Goal: Information Seeking & Learning: Check status

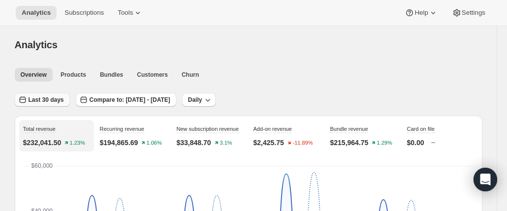
click at [45, 101] on span "Last 30 days" at bounding box center [46, 100] width 35 height 8
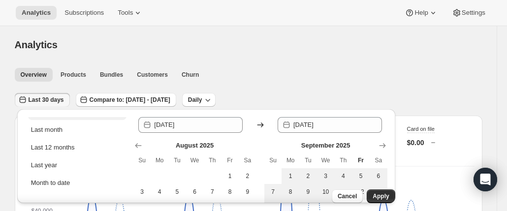
scroll to position [124, 0]
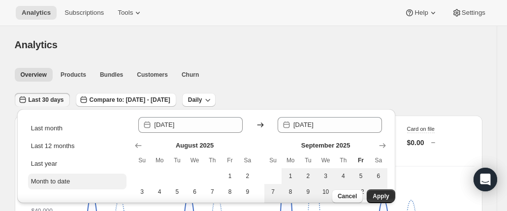
click at [62, 180] on div "Month to date" at bounding box center [50, 182] width 39 height 10
type input "[DATE]"
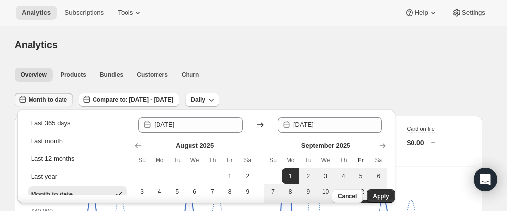
scroll to position [113, 0]
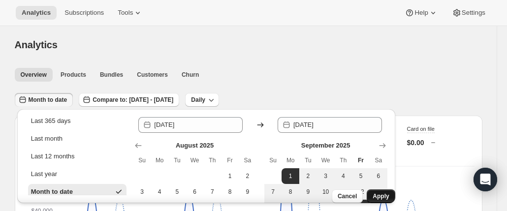
click at [380, 193] on span "Apply" at bounding box center [381, 197] width 16 height 8
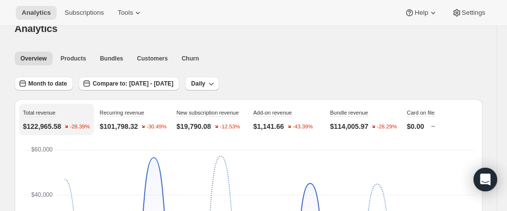
scroll to position [0, 0]
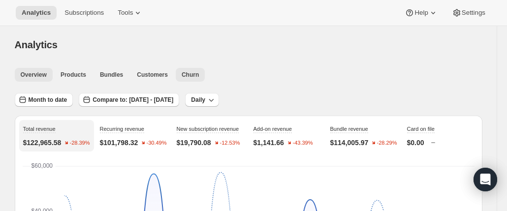
click at [182, 72] on span "Churn" at bounding box center [190, 75] width 17 height 8
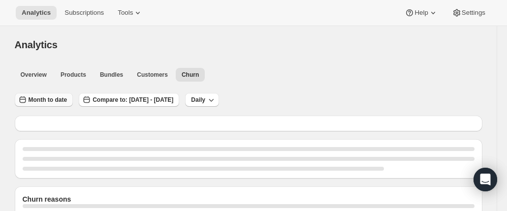
click at [60, 95] on button "Month to date" at bounding box center [44, 100] width 59 height 14
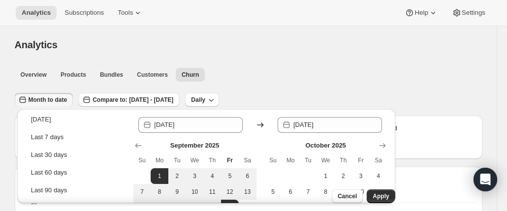
scroll to position [32, 0]
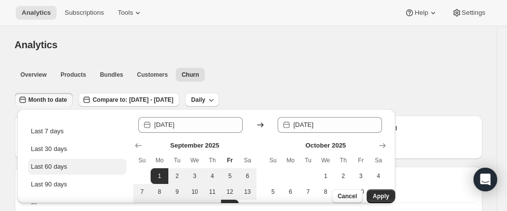
click at [82, 165] on button "Last 60 days" at bounding box center [77, 167] width 98 height 16
type input "[DATE]"
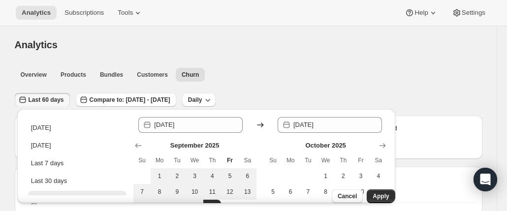
scroll to position [0, 0]
click at [380, 193] on span "Apply" at bounding box center [381, 197] width 16 height 8
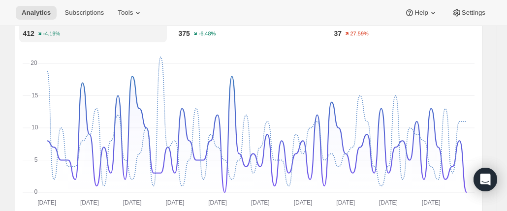
scroll to position [730, 0]
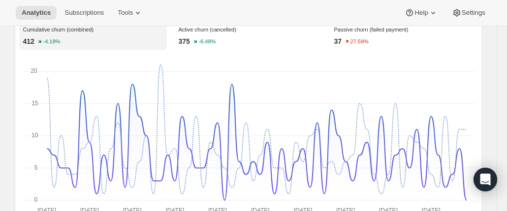
drag, startPoint x: 18, startPoint y: 119, endPoint x: 9, endPoint y: 125, distance: 10.2
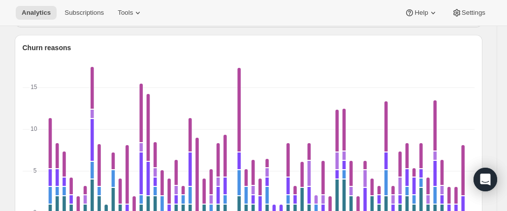
scroll to position [0, 0]
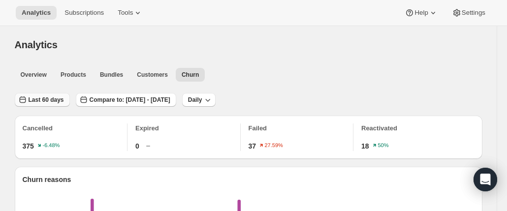
click at [53, 97] on span "Last 60 days" at bounding box center [46, 100] width 35 height 8
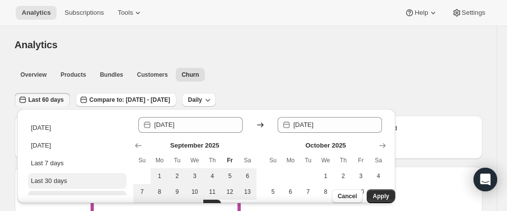
click at [58, 183] on div "Last 30 days" at bounding box center [49, 181] width 36 height 10
type input "[DATE]"
click at [367, 190] on button "Apply" at bounding box center [381, 197] width 28 height 14
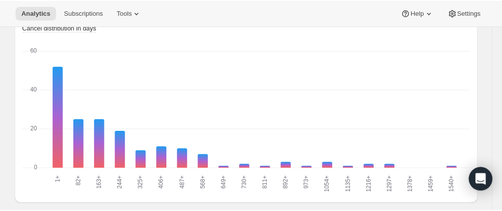
scroll to position [1067, 0]
